Goal: Use online tool/utility: Utilize a website feature to perform a specific function

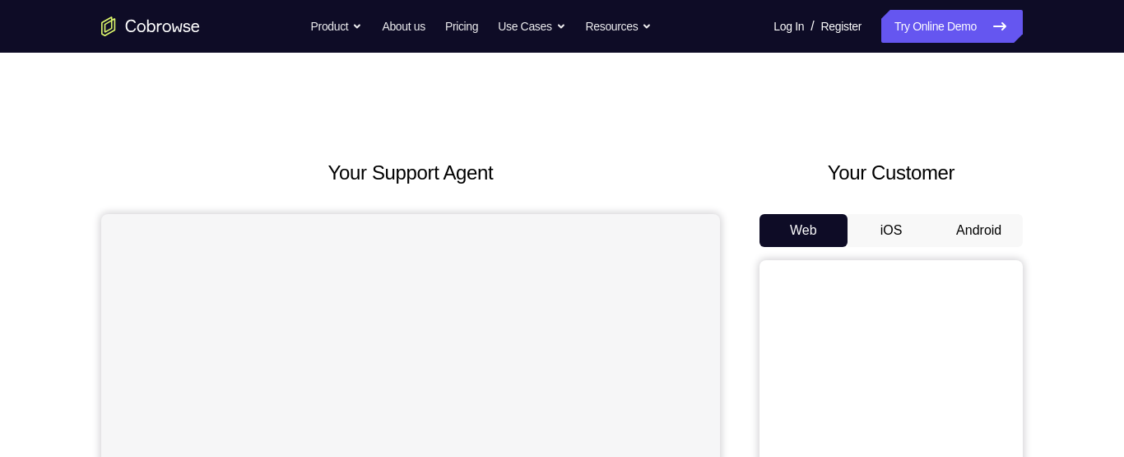
click at [941, 241] on button "Android" at bounding box center [979, 230] width 88 height 33
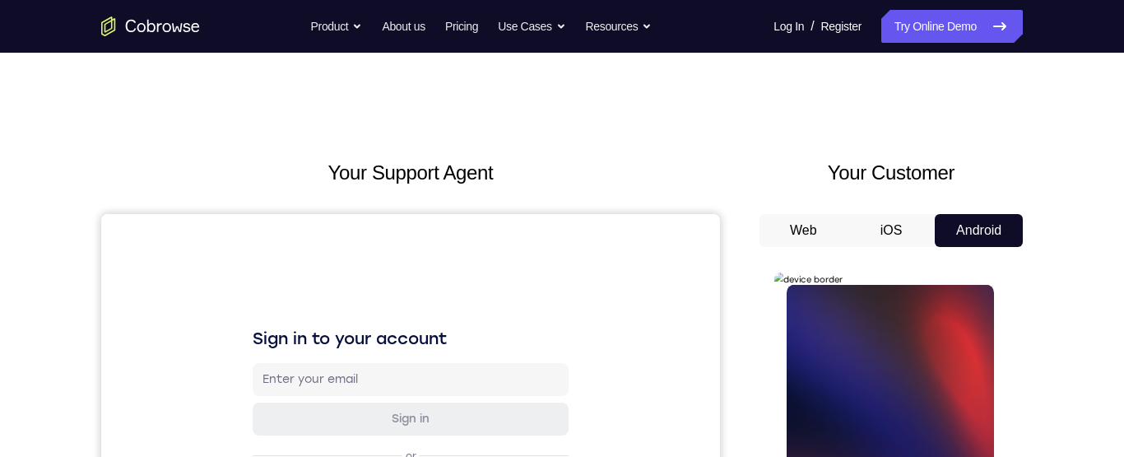
scroll to position [26, 0]
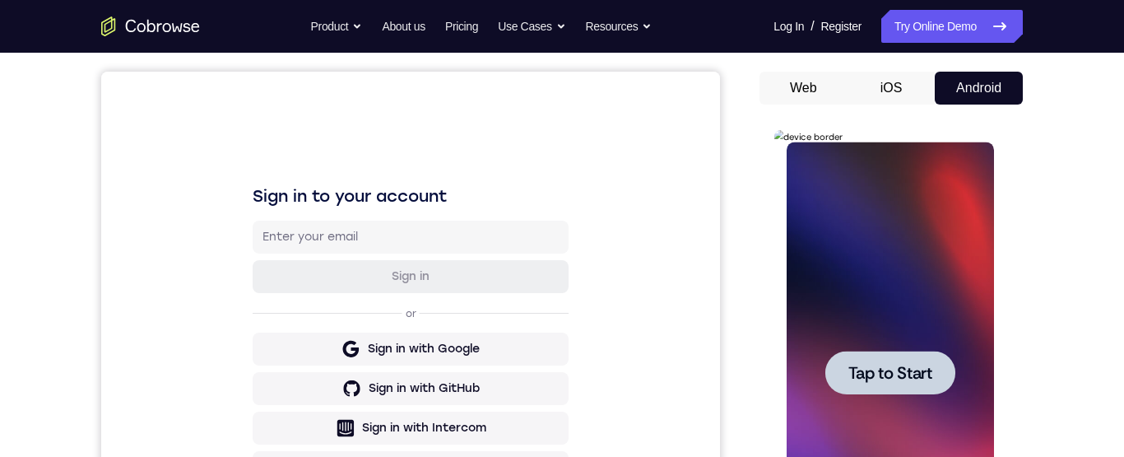
click at [919, 379] on span "Tap to Start" at bounding box center [890, 373] width 84 height 16
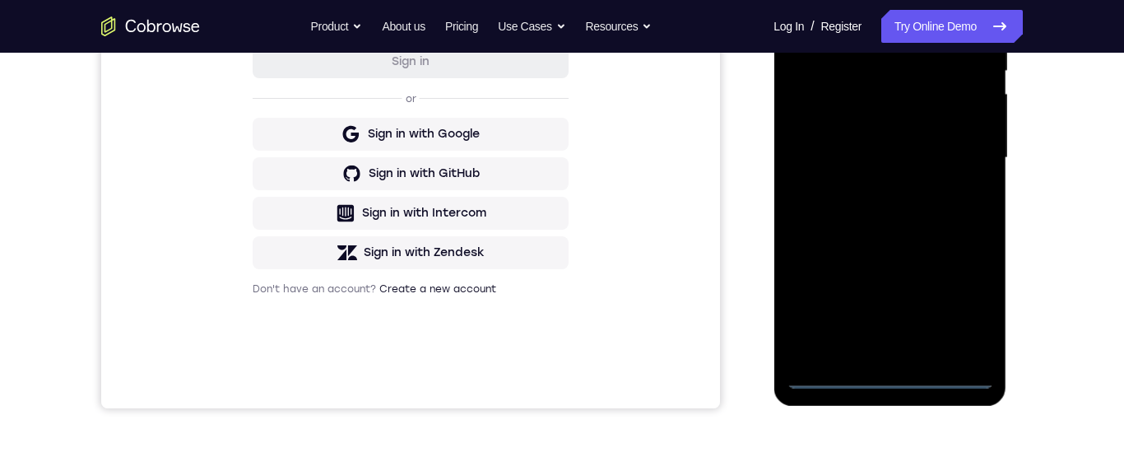
scroll to position [368, 0]
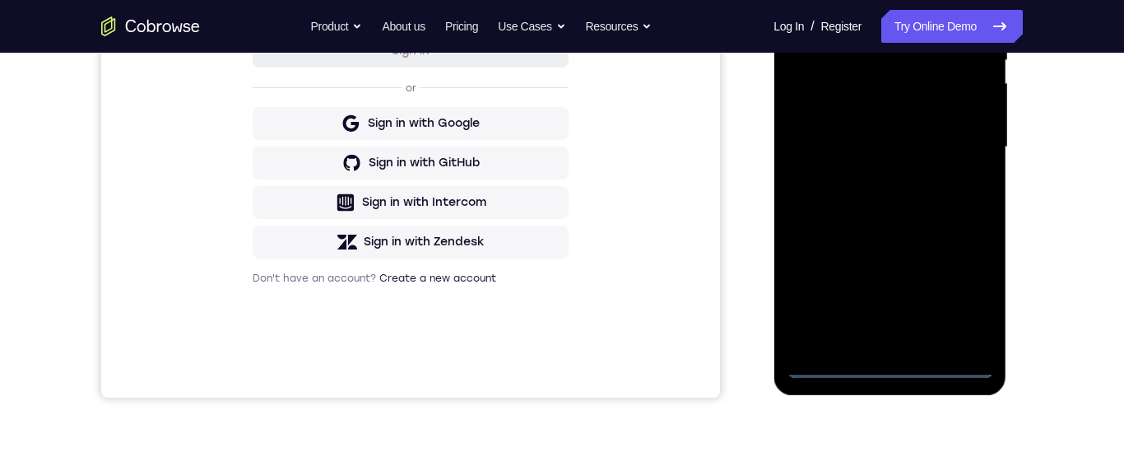
click at [967, 303] on div at bounding box center [889, 147] width 207 height 461
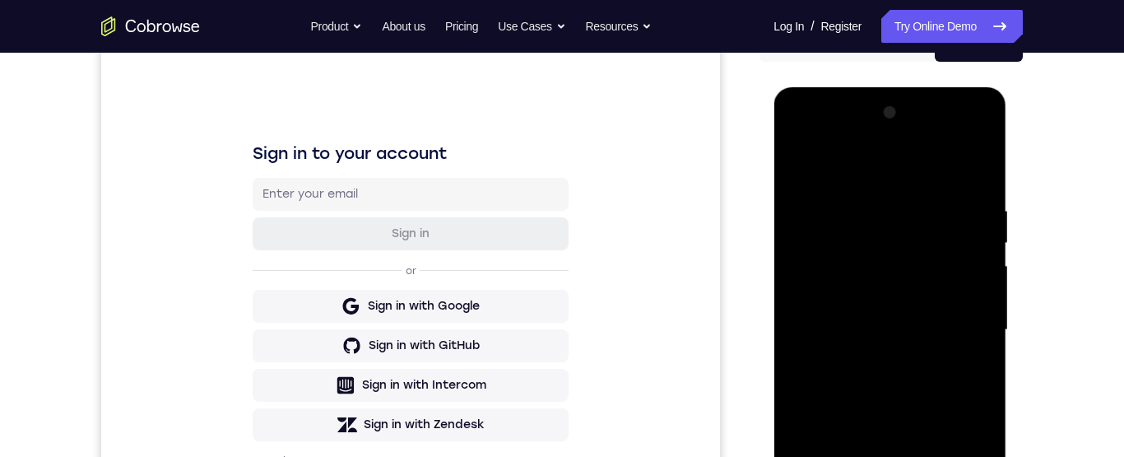
scroll to position [131, 0]
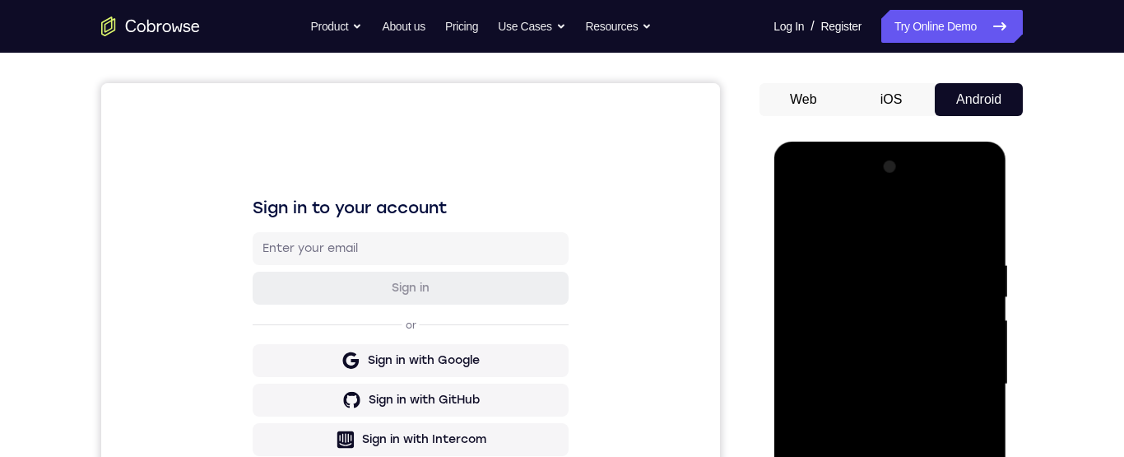
click at [881, 232] on div at bounding box center [889, 384] width 207 height 461
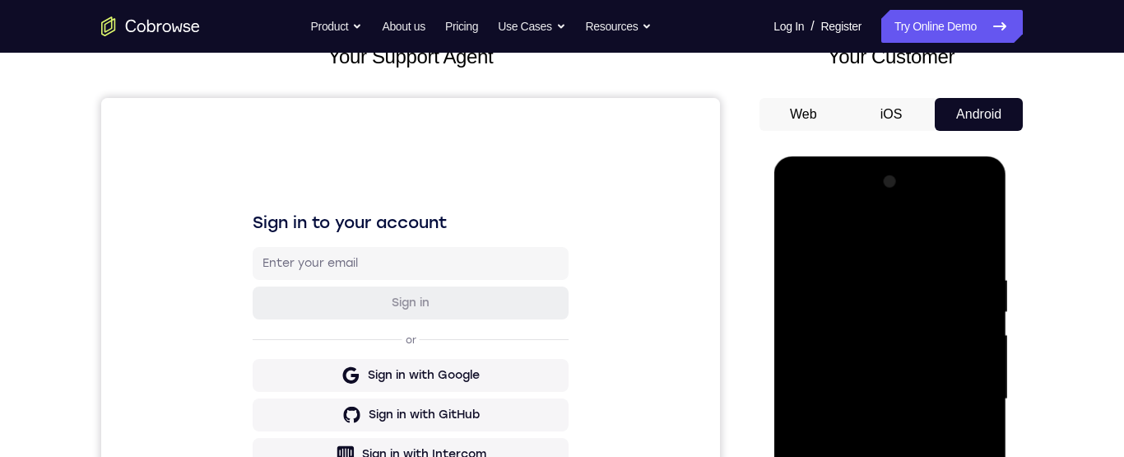
click at [967, 399] on div at bounding box center [889, 399] width 207 height 461
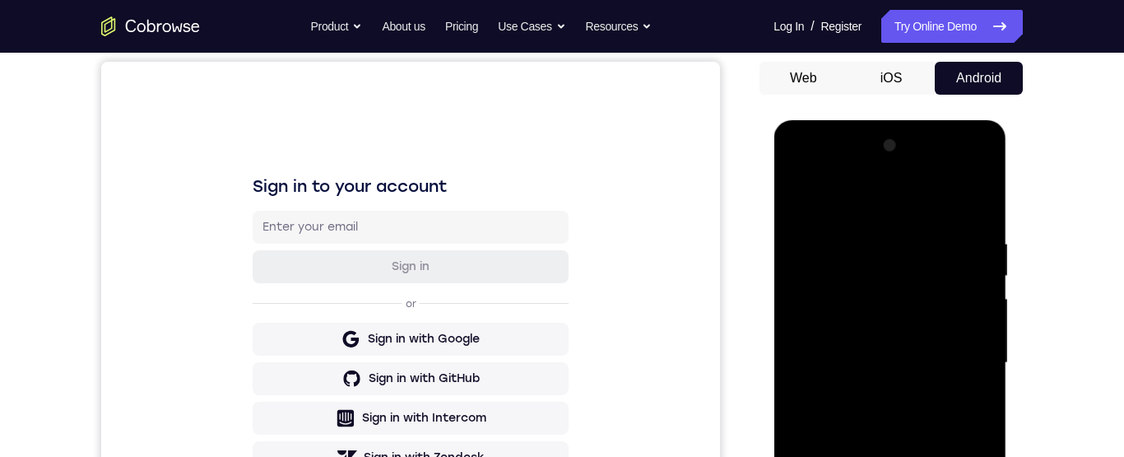
scroll to position [201, 0]
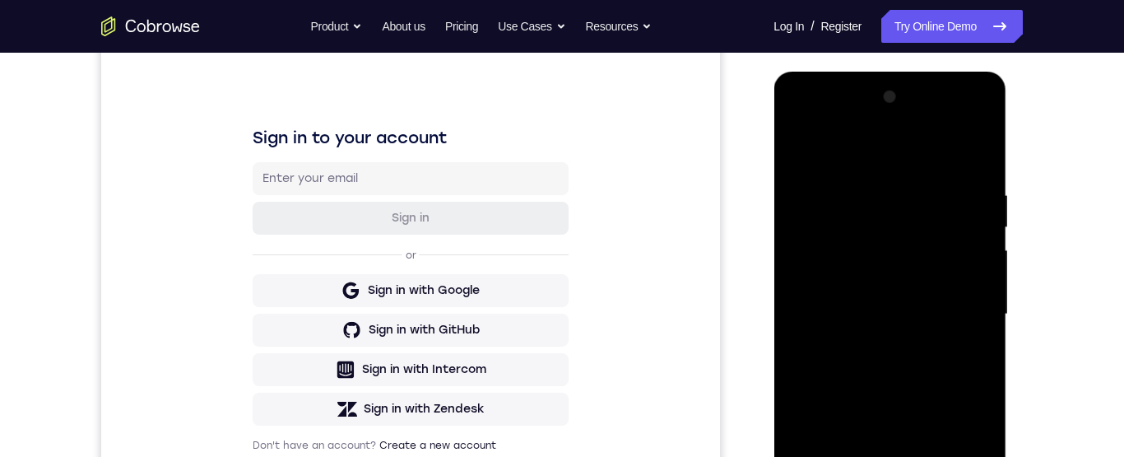
click at [884, 350] on div at bounding box center [889, 314] width 207 height 461
click at [940, 308] on div at bounding box center [889, 314] width 207 height 461
click at [923, 286] on div at bounding box center [889, 314] width 207 height 461
click at [955, 319] on div at bounding box center [889, 314] width 207 height 461
click at [943, 378] on div at bounding box center [889, 314] width 207 height 461
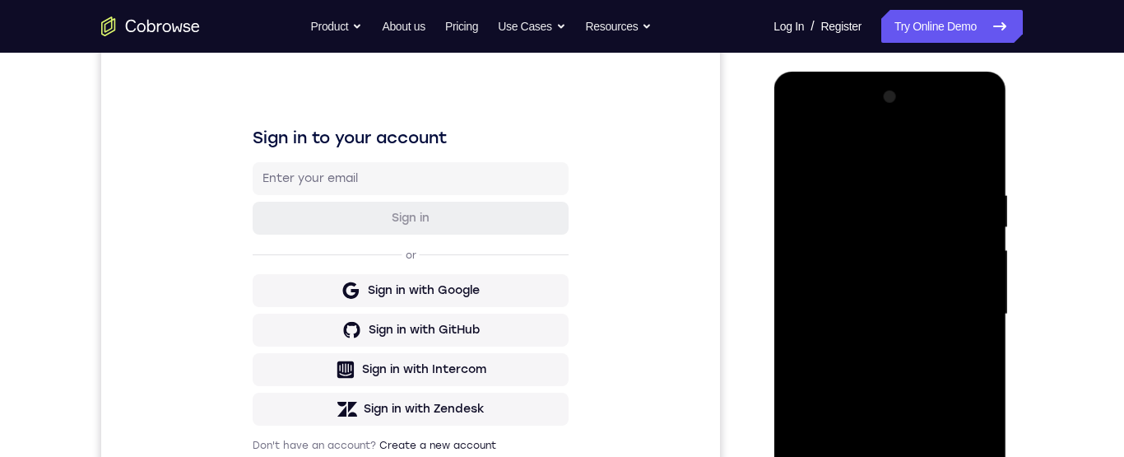
click at [907, 370] on div at bounding box center [889, 314] width 207 height 461
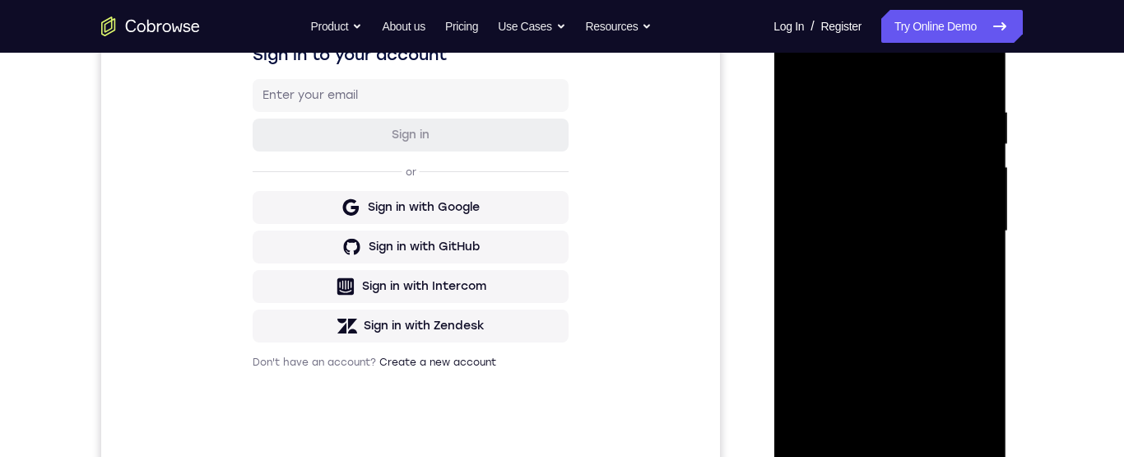
scroll to position [287, 0]
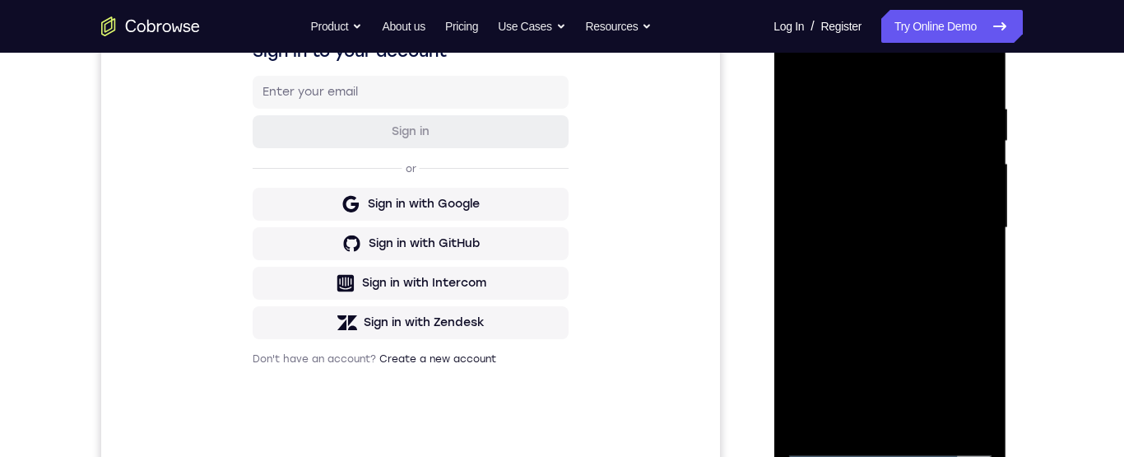
click at [910, 308] on div at bounding box center [889, 228] width 207 height 461
click at [914, 108] on div at bounding box center [889, 228] width 207 height 461
click at [971, 72] on div at bounding box center [889, 228] width 207 height 461
click at [855, 105] on div at bounding box center [889, 228] width 207 height 461
click at [939, 107] on div at bounding box center [889, 228] width 207 height 461
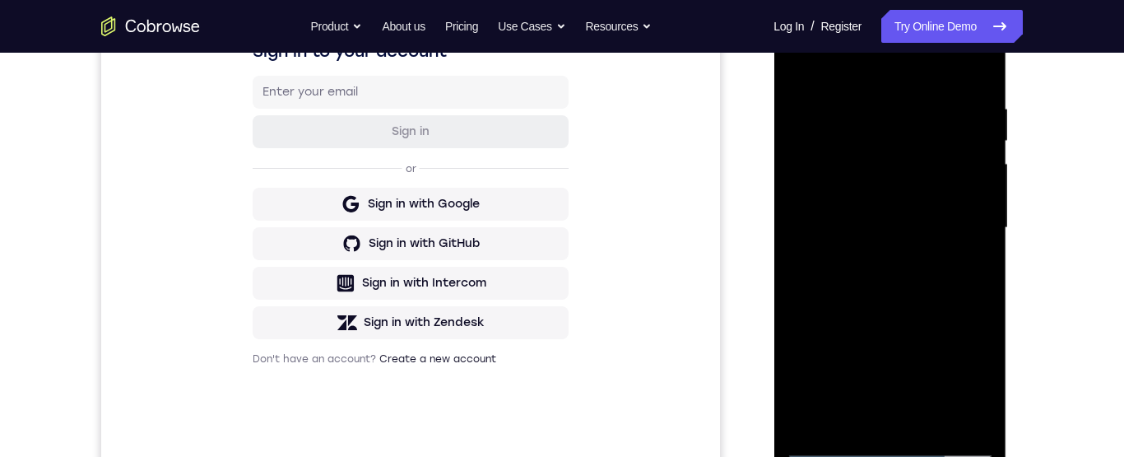
click at [976, 75] on div at bounding box center [889, 228] width 207 height 461
click at [971, 104] on div at bounding box center [889, 228] width 207 height 461
click at [959, 369] on div at bounding box center [889, 228] width 207 height 461
click at [978, 66] on div at bounding box center [889, 228] width 207 height 461
click at [932, 424] on div at bounding box center [889, 228] width 207 height 461
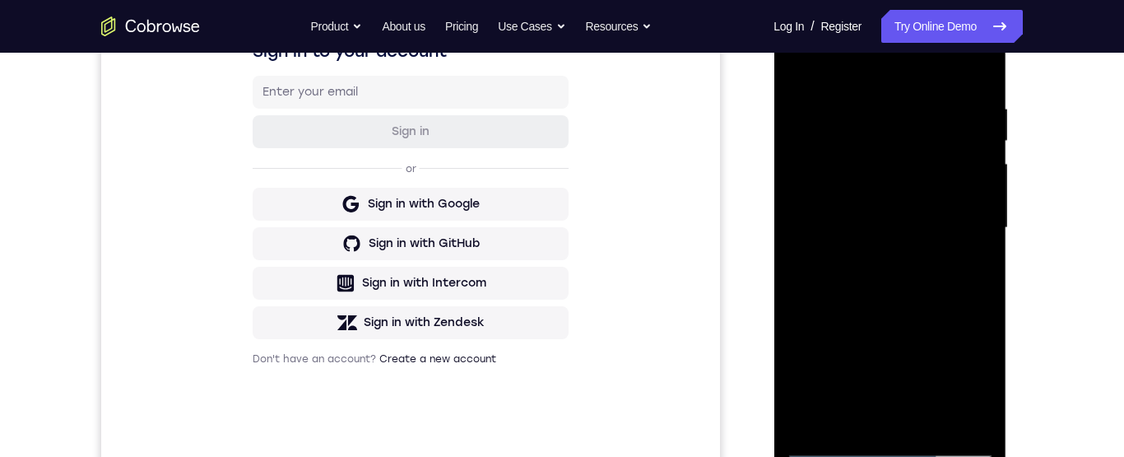
click at [938, 278] on div at bounding box center [889, 228] width 207 height 461
click at [970, 250] on div at bounding box center [889, 228] width 207 height 461
click at [906, 207] on div at bounding box center [889, 228] width 207 height 461
click at [970, 266] on div at bounding box center [889, 228] width 207 height 461
click at [975, 264] on div at bounding box center [889, 228] width 207 height 461
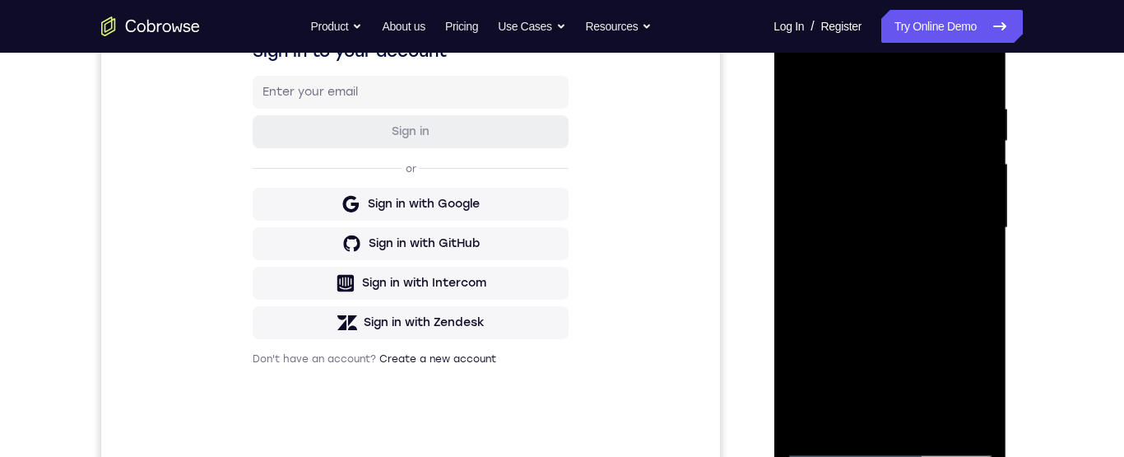
click at [970, 271] on div at bounding box center [889, 228] width 207 height 461
click at [970, 266] on div at bounding box center [889, 228] width 207 height 461
click at [970, 268] on div at bounding box center [889, 228] width 207 height 461
click at [975, 267] on div at bounding box center [889, 228] width 207 height 461
click at [969, 277] on div at bounding box center [889, 228] width 207 height 461
